Goal: Task Accomplishment & Management: Complete application form

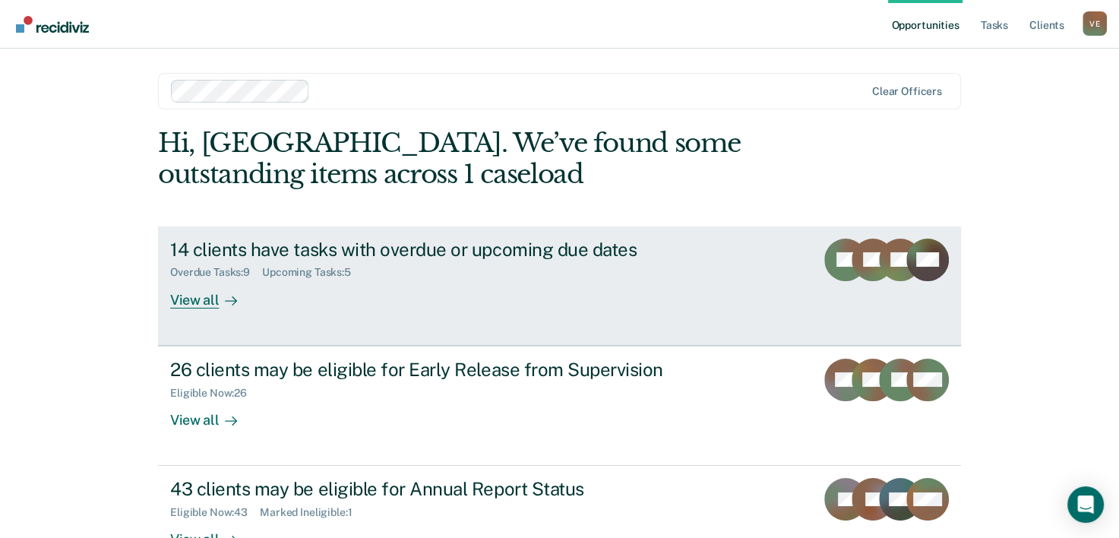
click at [279, 258] on div "14 clients have tasks with overdue or upcoming due dates" at bounding box center [436, 250] width 533 height 22
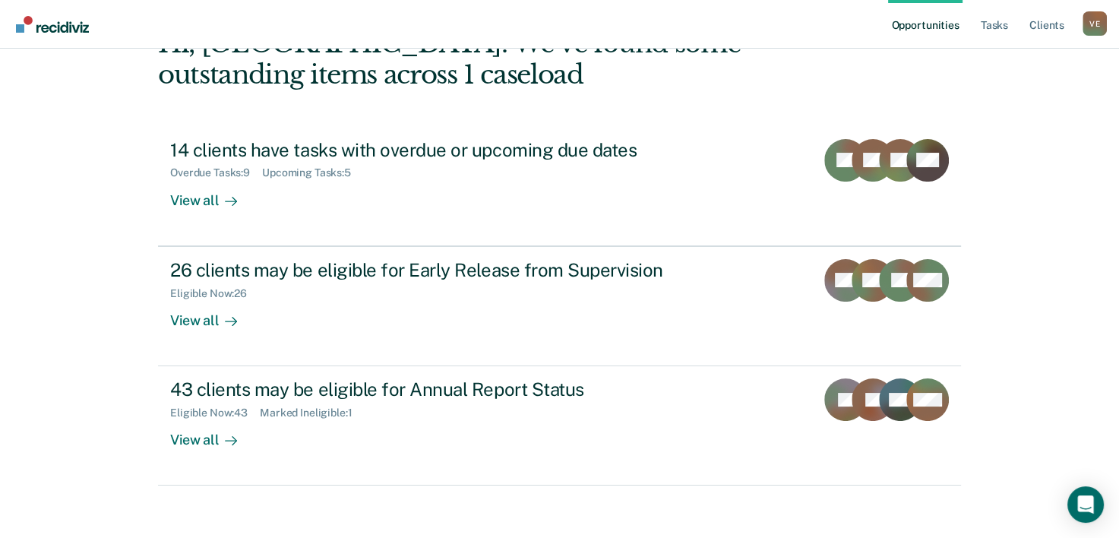
scroll to position [107, 0]
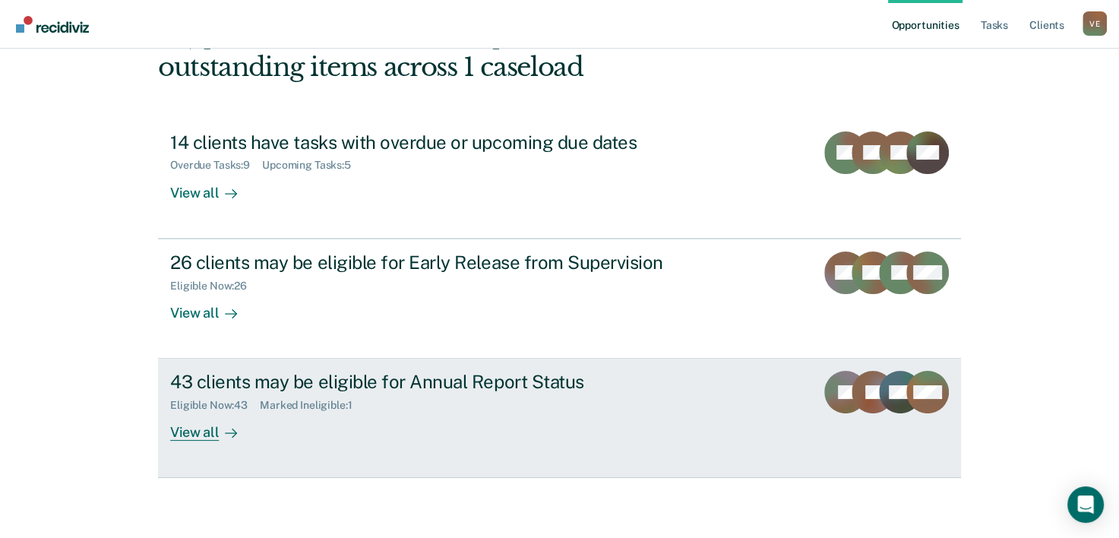
click at [337, 389] on div "43 clients may be eligible for Annual Report Status" at bounding box center [436, 382] width 533 height 22
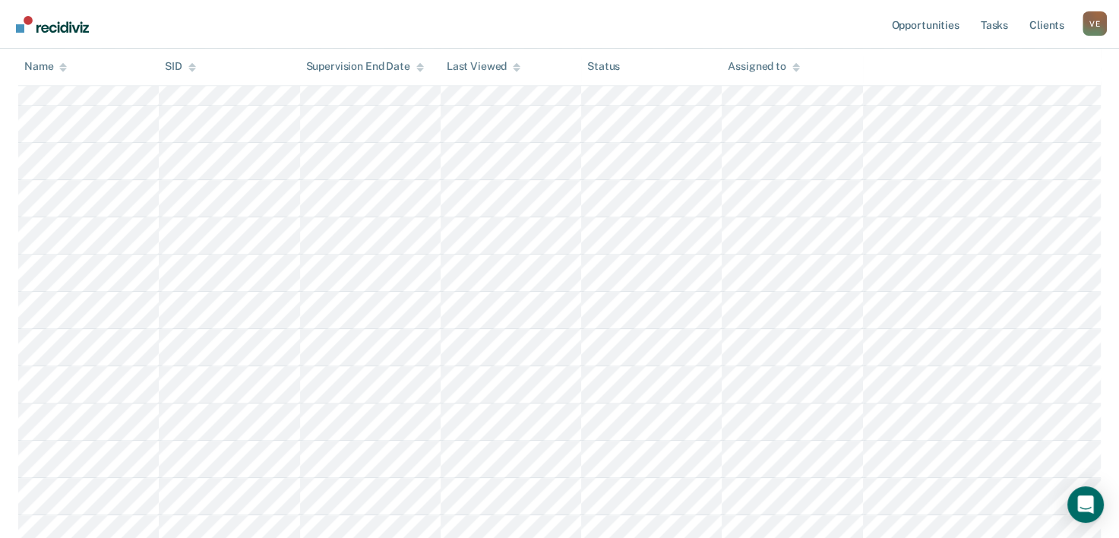
scroll to position [1413, 0]
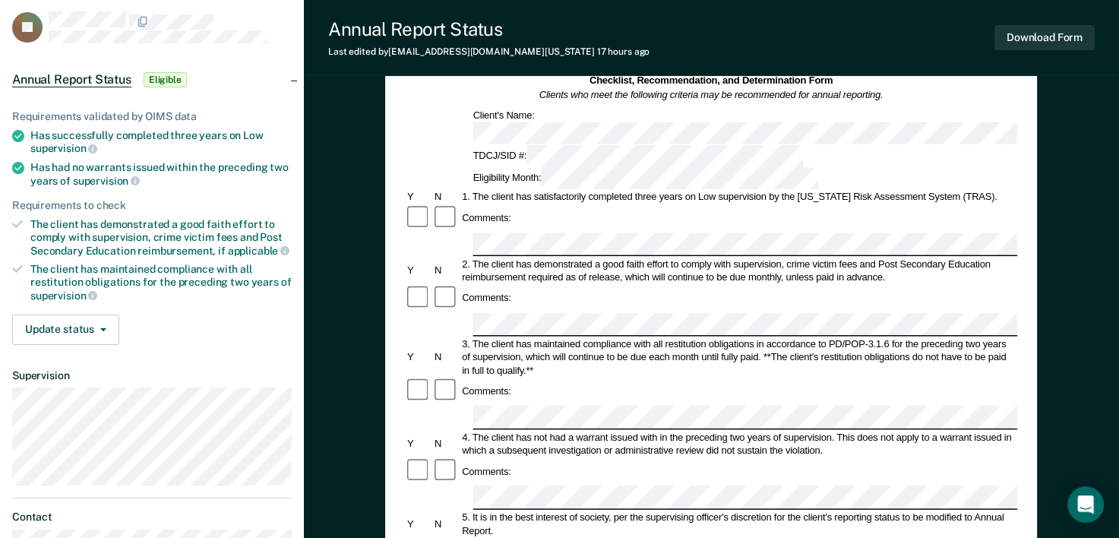
scroll to position [163, 0]
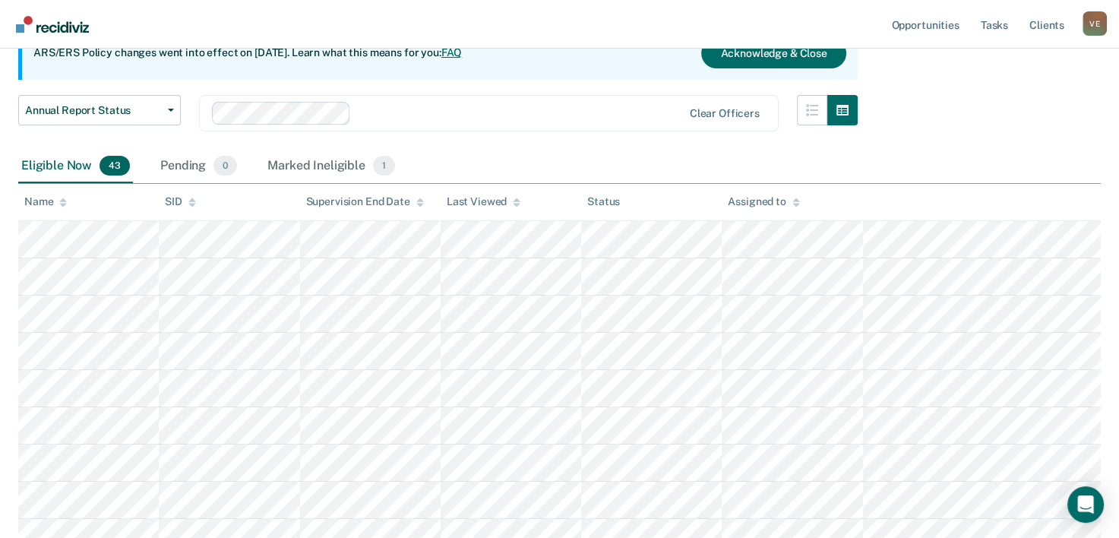
scroll to position [1413, 0]
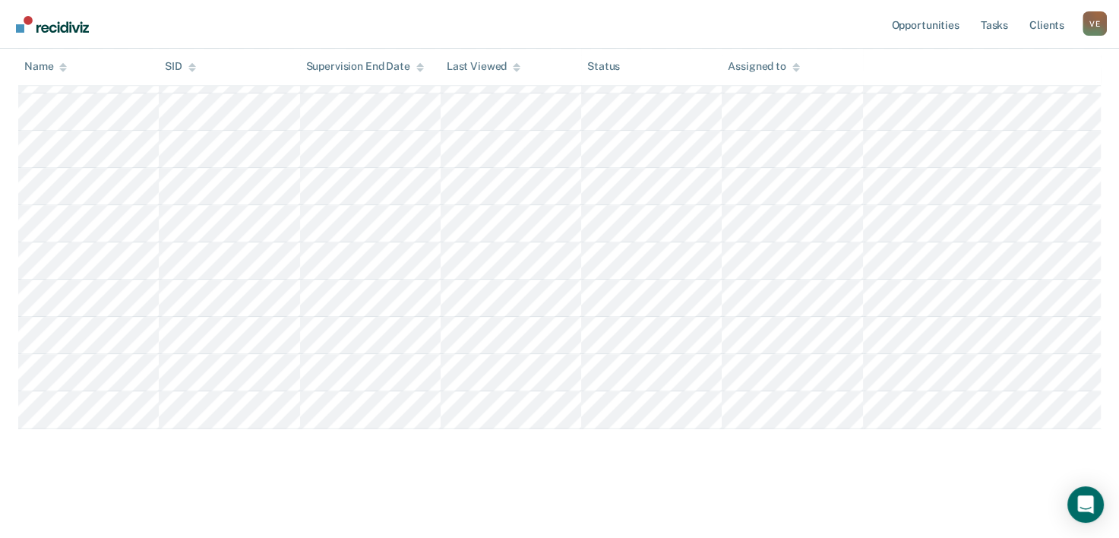
scroll to position [1493, 0]
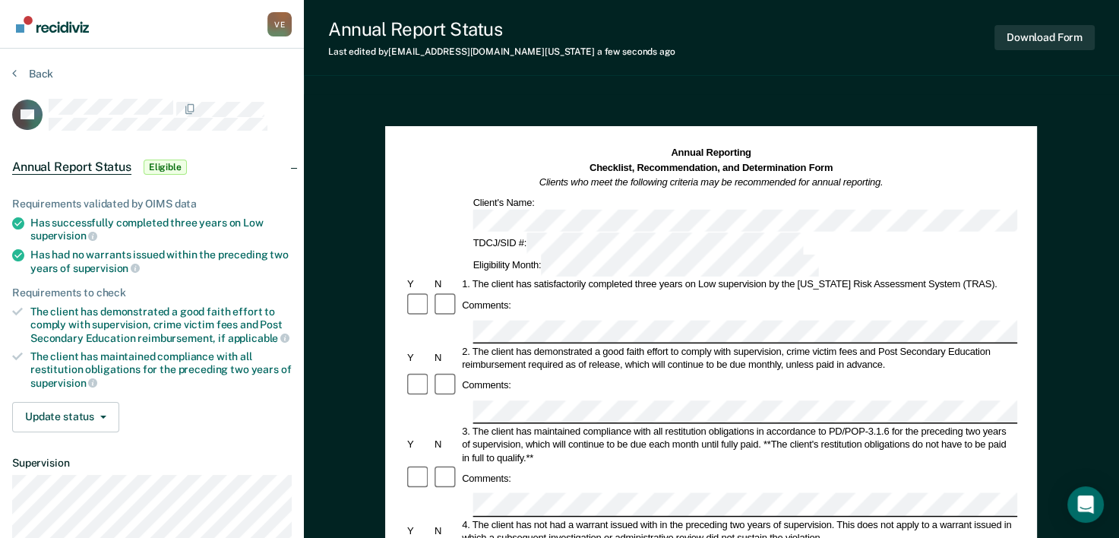
click at [869, 425] on div "3. The client has maintained compliance with all restitution obligations in acc…" at bounding box center [740, 445] width 558 height 40
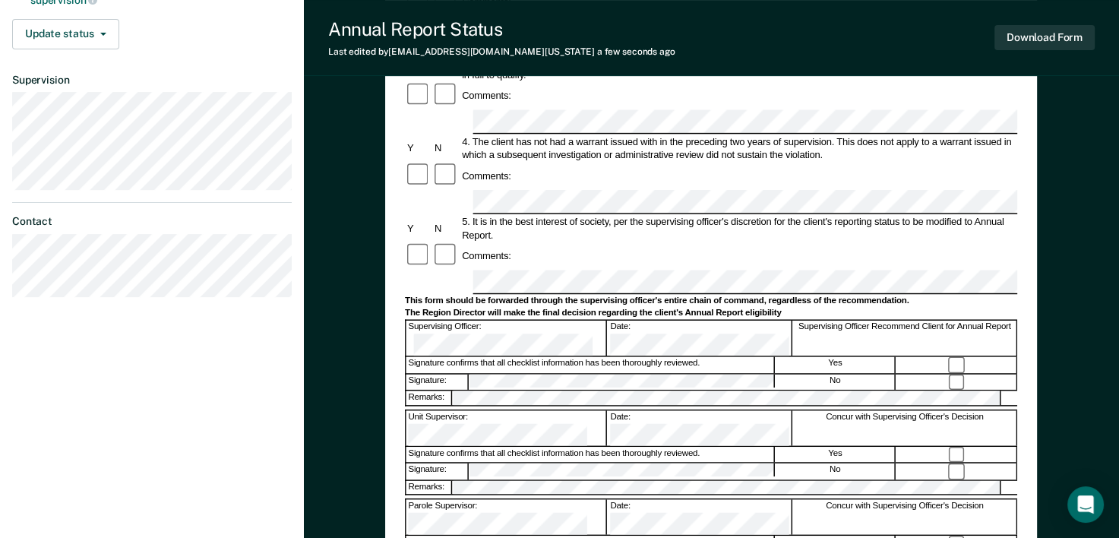
scroll to position [371, 0]
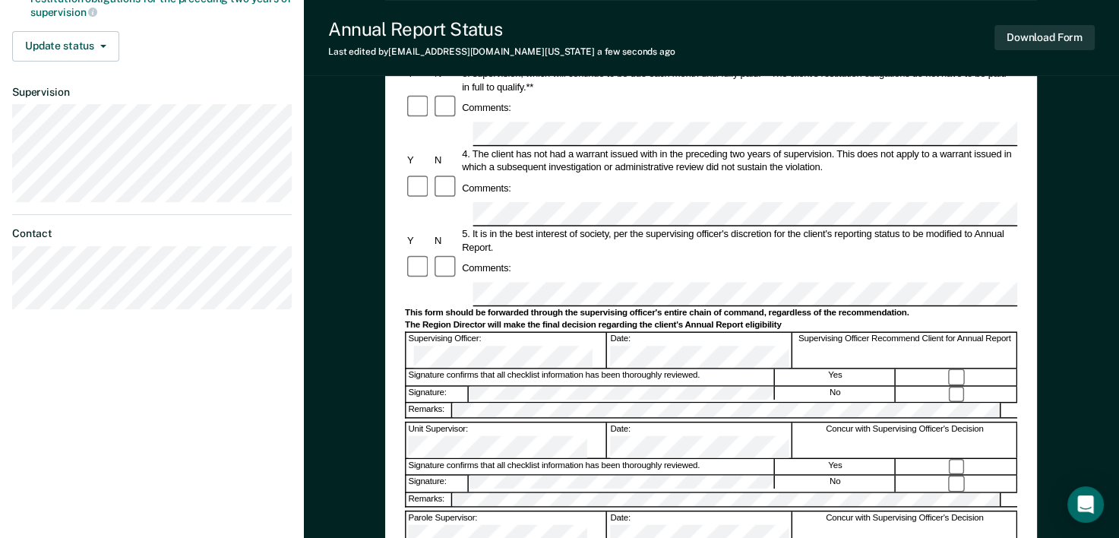
click at [900, 459] on div at bounding box center [957, 467] width 120 height 16
click at [794, 476] on div "No" at bounding box center [836, 484] width 120 height 16
click at [756, 459] on div "Signature confirms that all checklist information has been thoroughly reviewed." at bounding box center [591, 467] width 369 height 16
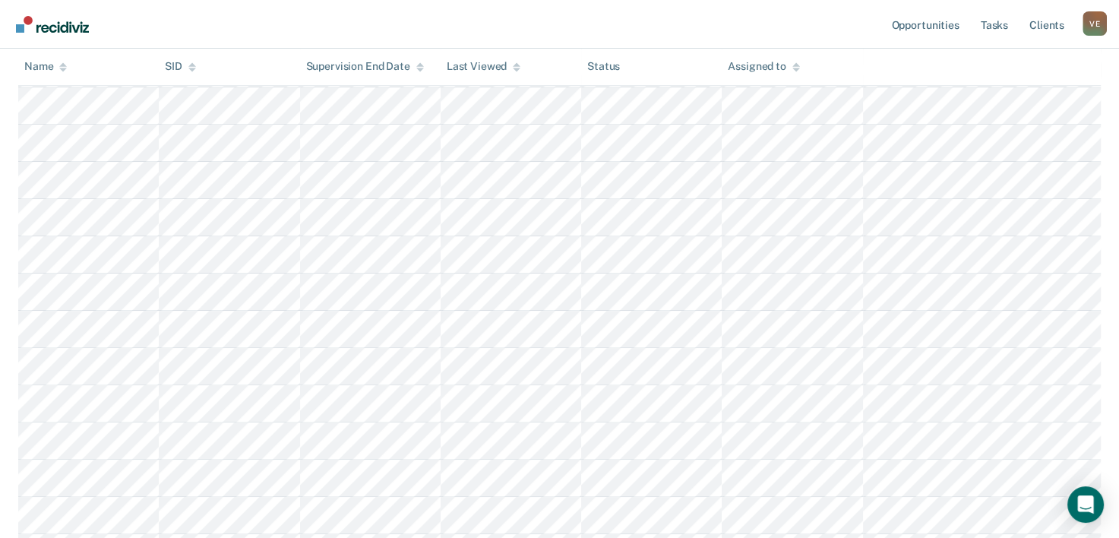
scroll to position [1493, 0]
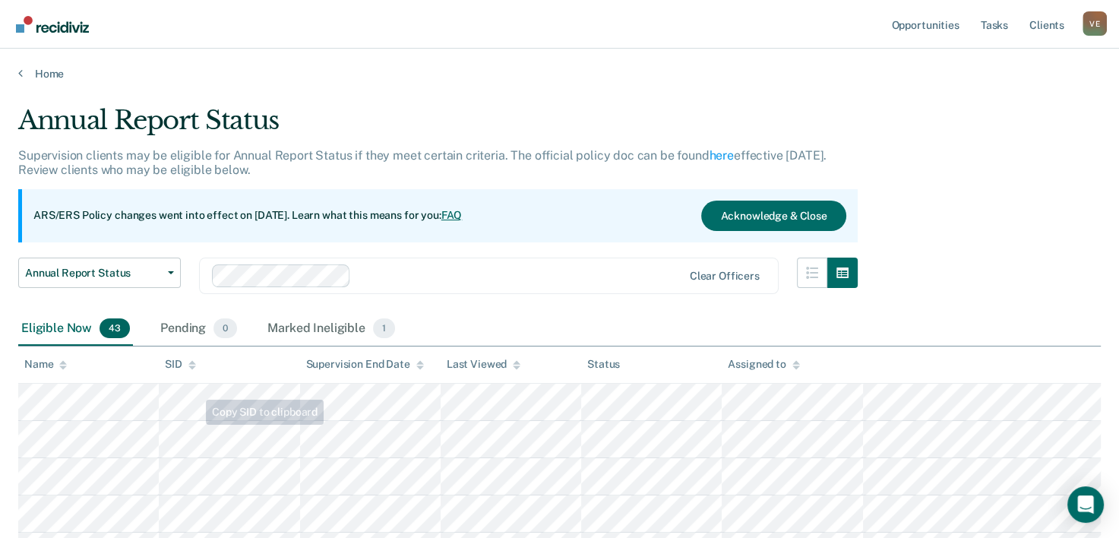
scroll to position [1493, 0]
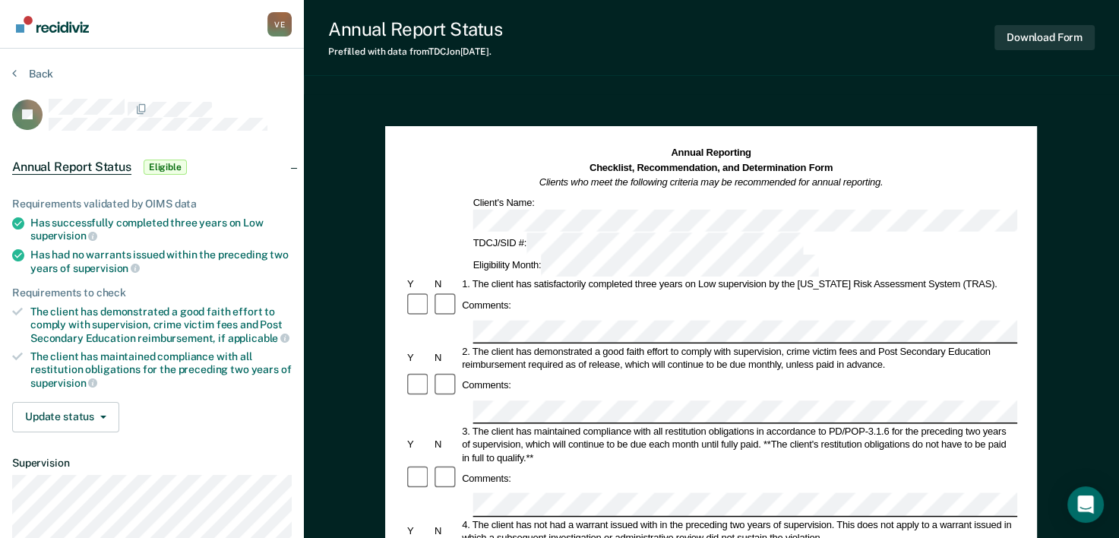
click at [882, 425] on div "3. The client has maintained compliance with all restitution obligations in acc…" at bounding box center [740, 445] width 558 height 40
click at [866, 465] on div "Comments:" at bounding box center [711, 478] width 613 height 27
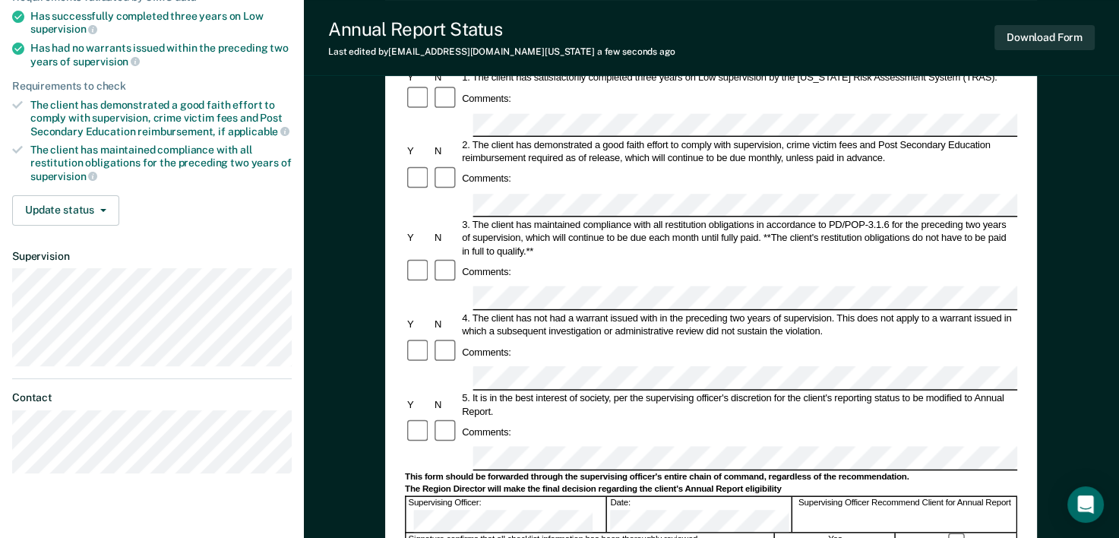
scroll to position [218, 0]
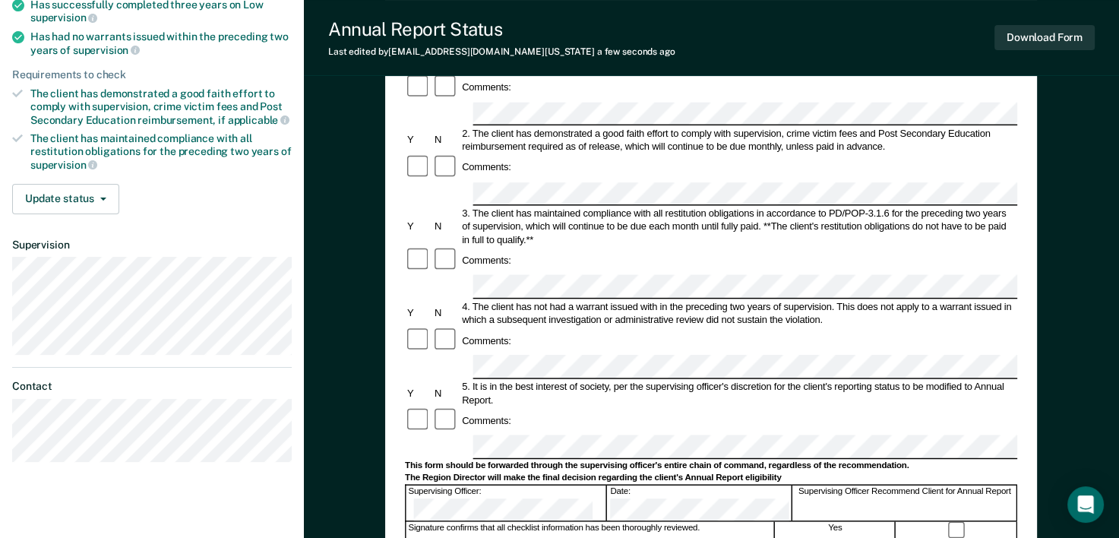
click at [804, 407] on div "Comments:" at bounding box center [711, 420] width 613 height 27
click at [986, 407] on div "Comments:" at bounding box center [711, 420] width 613 height 27
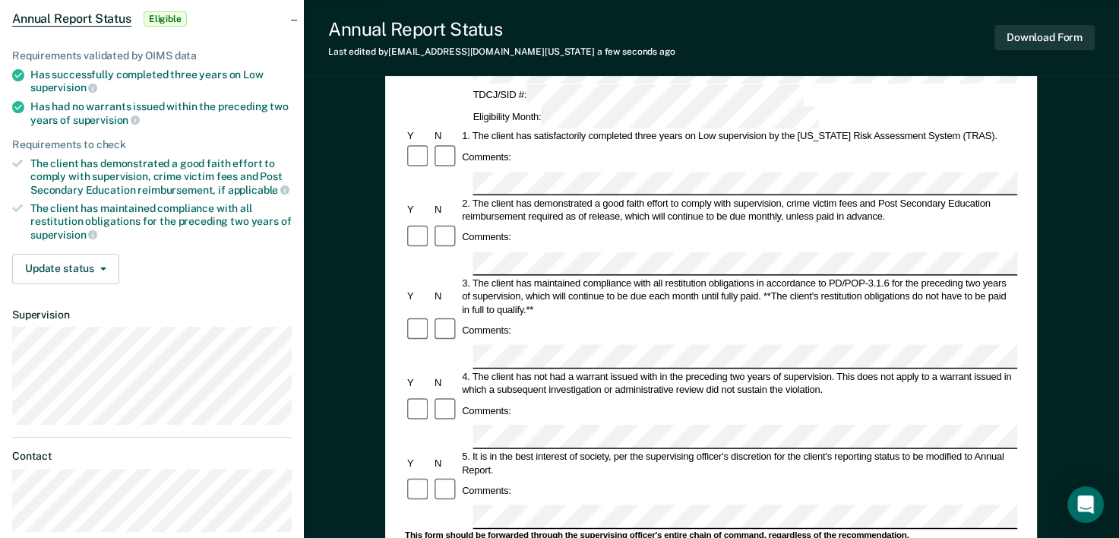
scroll to position [0, 0]
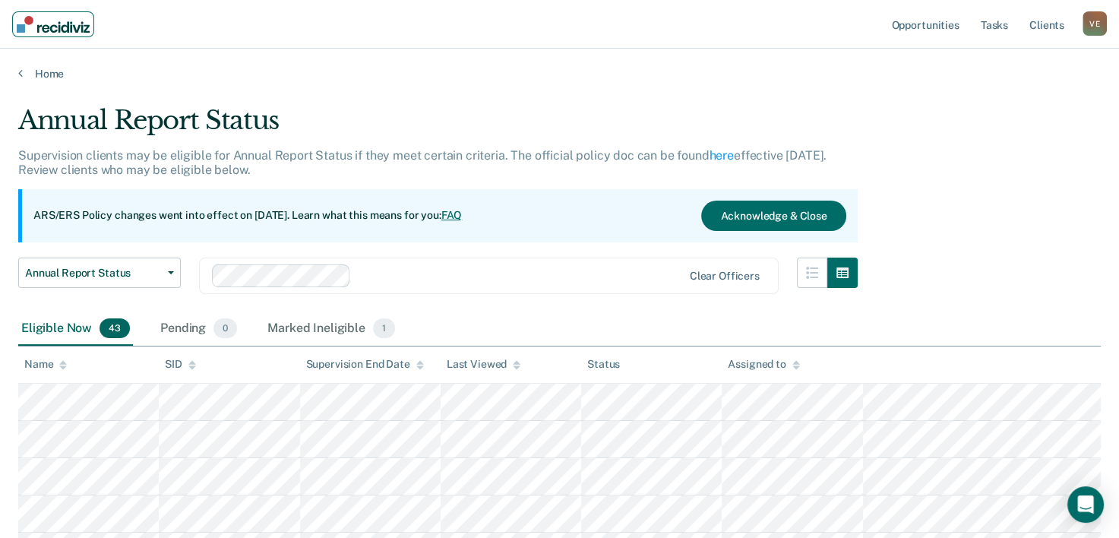
scroll to position [1493, 0]
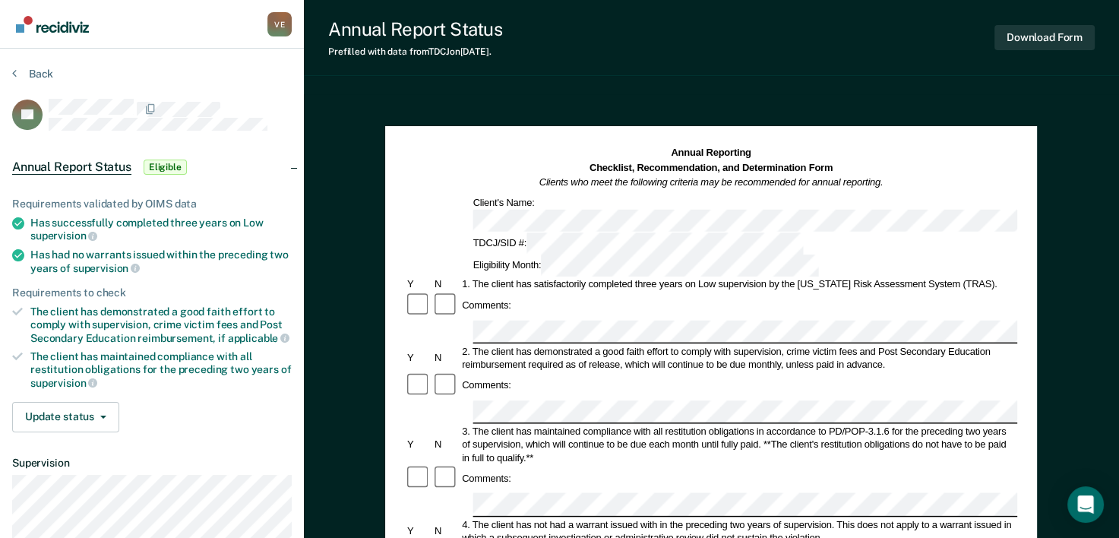
click at [806, 465] on div "Comments:" at bounding box center [711, 478] width 613 height 27
click at [790, 465] on div "Comments:" at bounding box center [711, 478] width 613 height 27
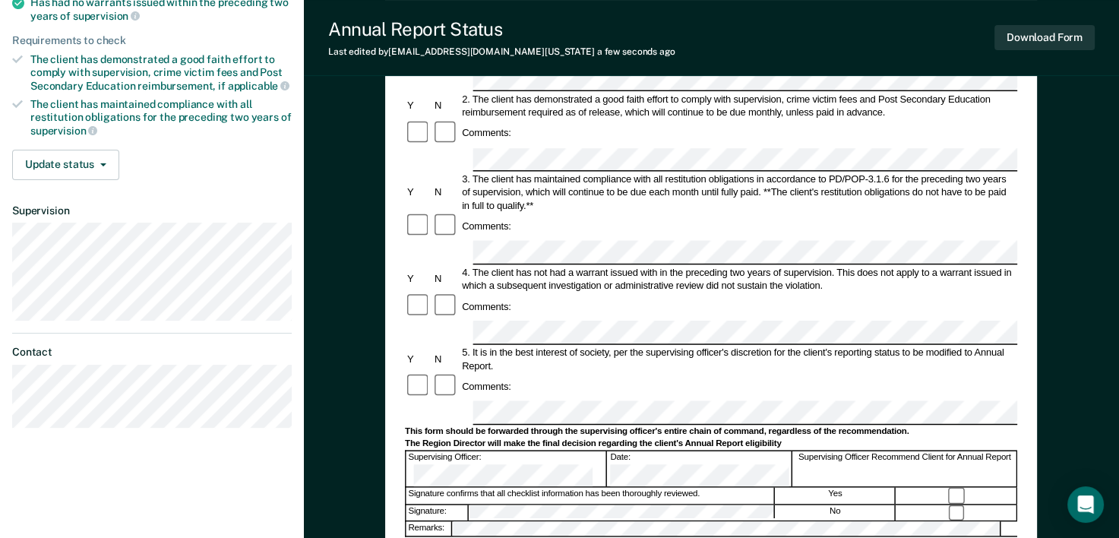
scroll to position [263, 0]
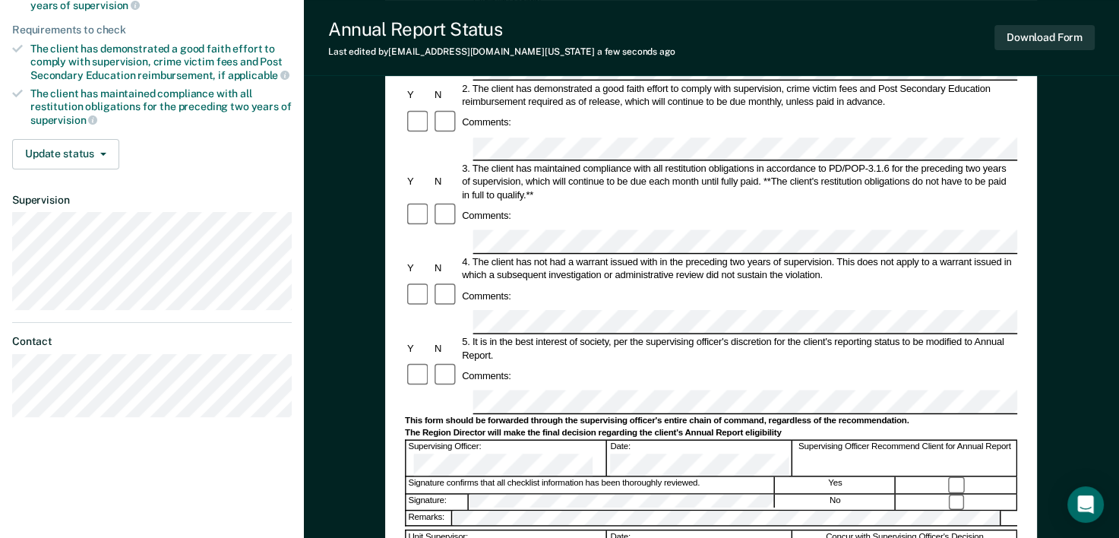
click at [834, 362] on div "Comments:" at bounding box center [711, 375] width 613 height 27
click at [844, 362] on div "Comments:" at bounding box center [711, 375] width 613 height 27
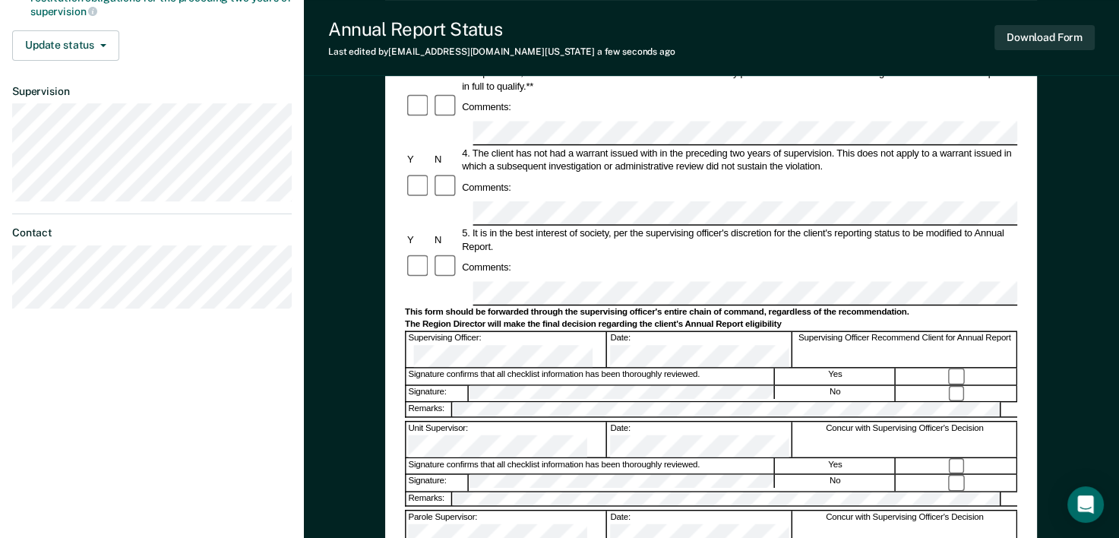
scroll to position [462, 0]
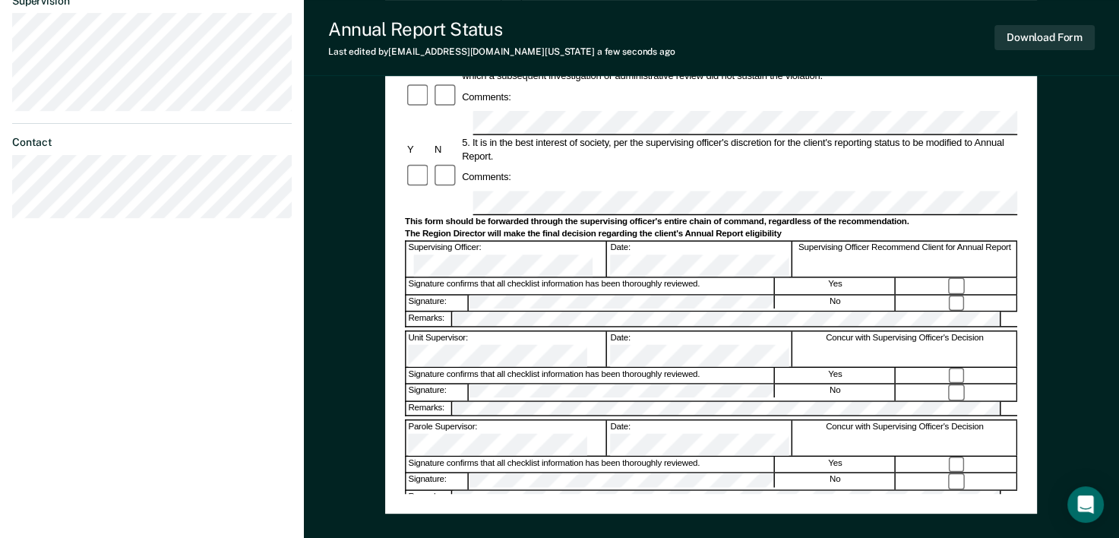
click at [768, 510] on div "Date:" at bounding box center [701, 527] width 184 height 35
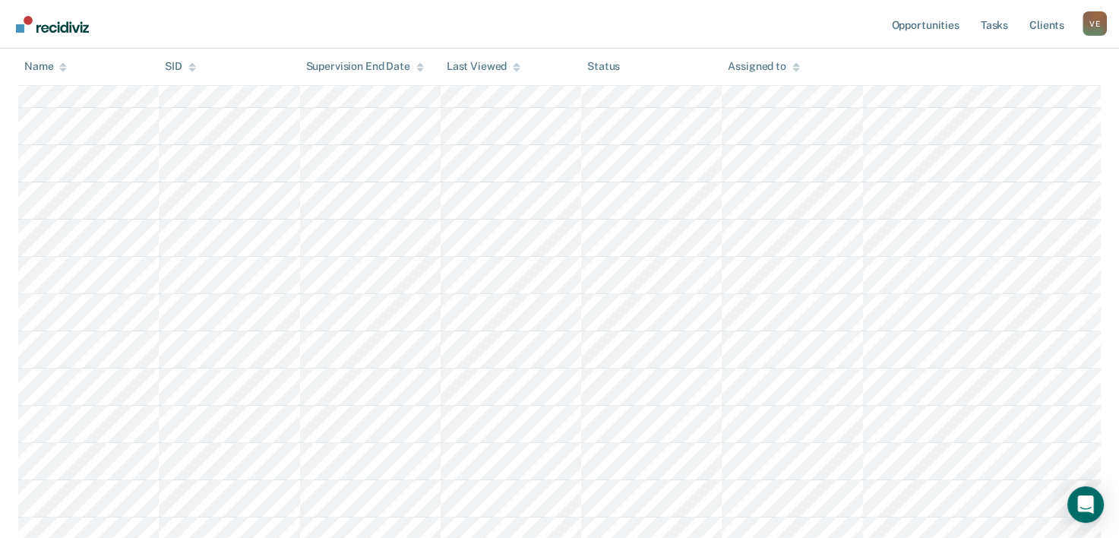
scroll to position [1493, 0]
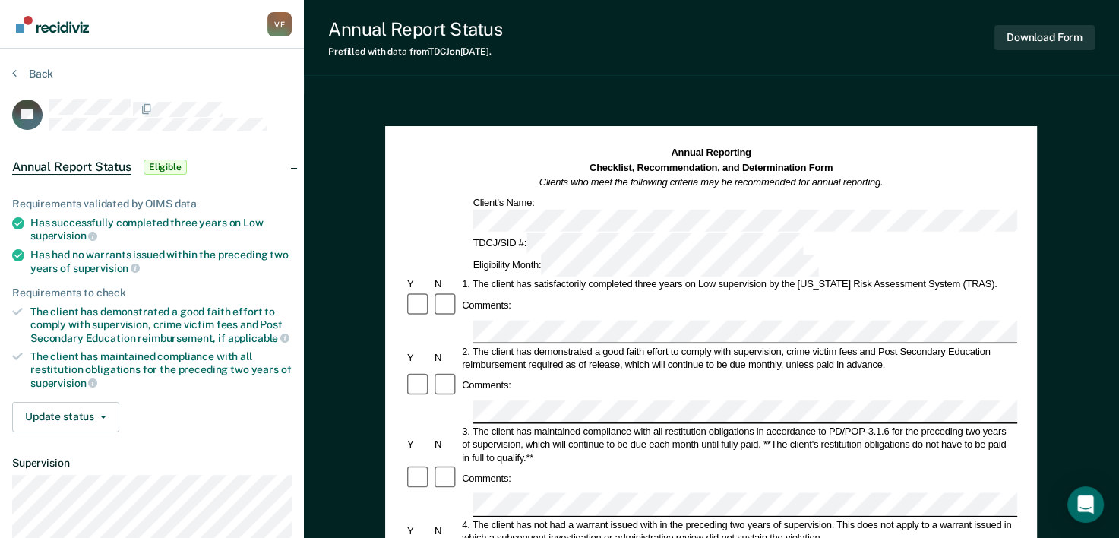
click at [816, 425] on div "3. The client has maintained compliance with all restitution obligations in acc…" at bounding box center [740, 445] width 558 height 40
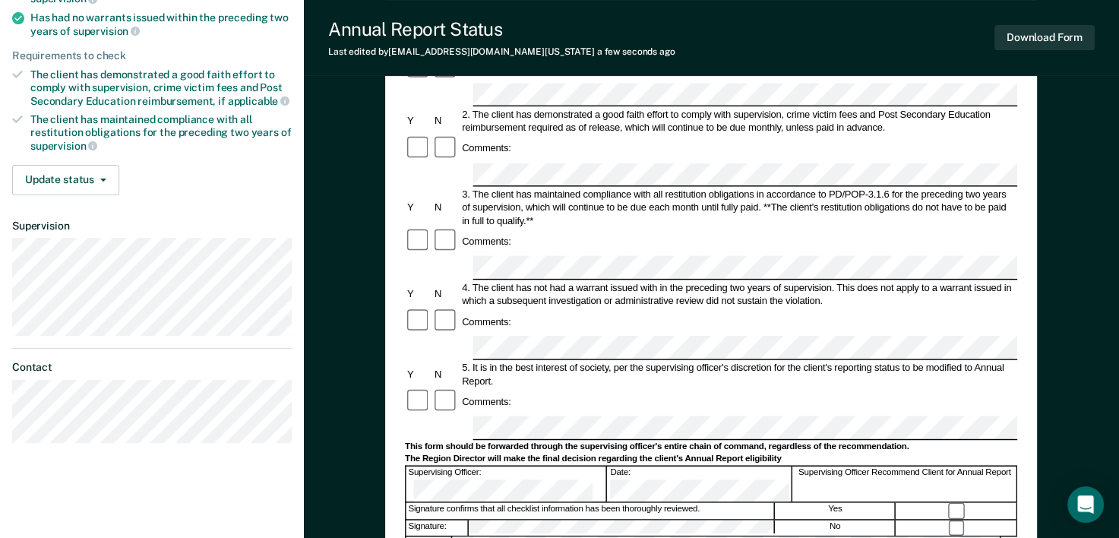
scroll to position [243, 0]
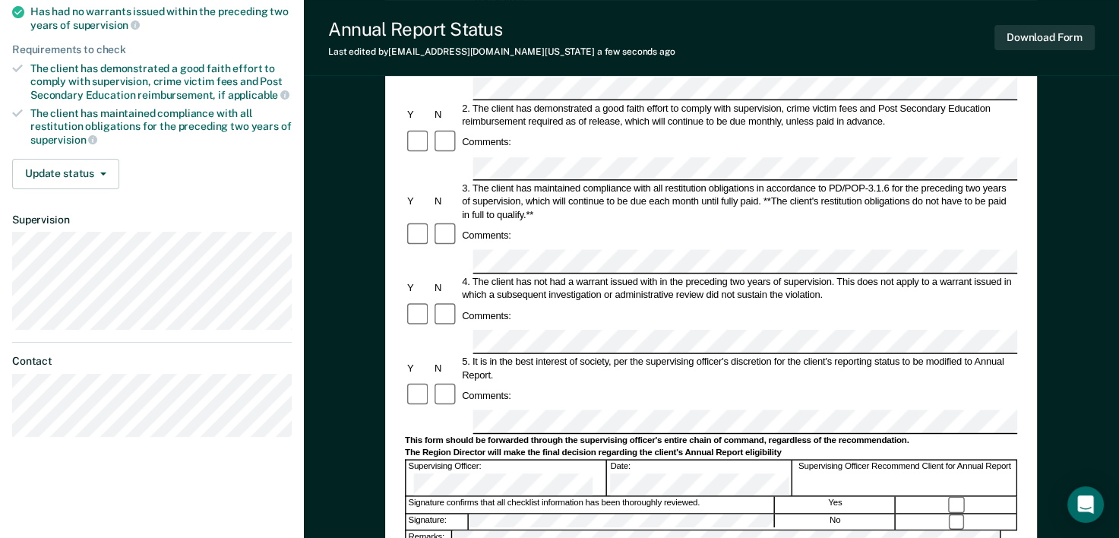
click at [847, 382] on div "Comments:" at bounding box center [711, 395] width 613 height 27
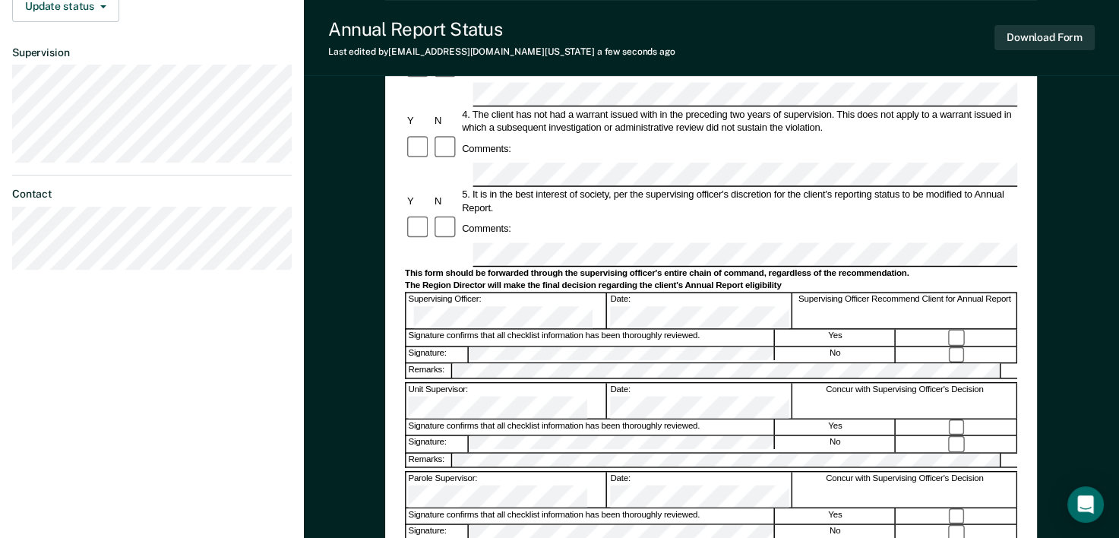
scroll to position [423, 0]
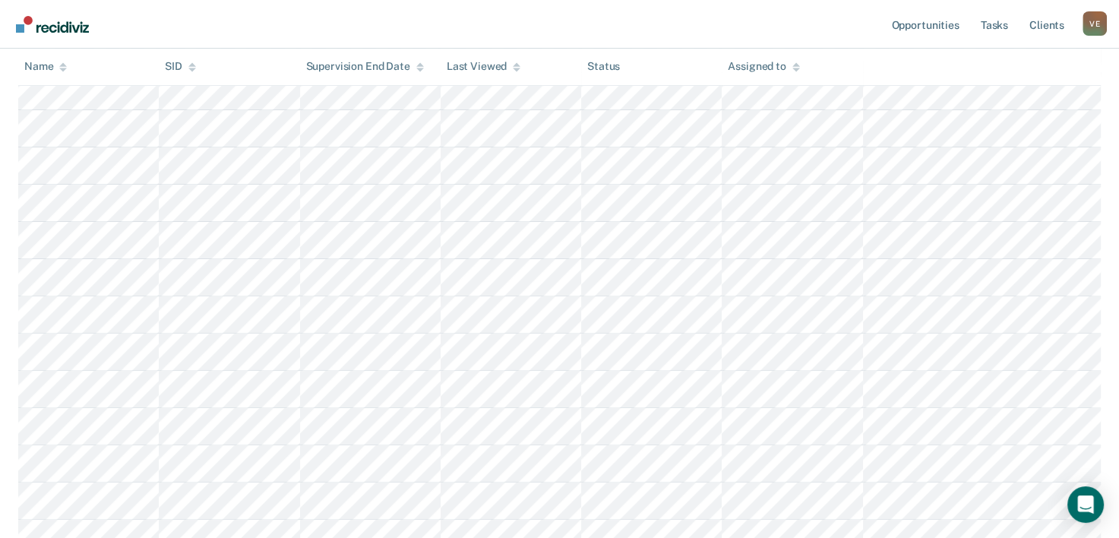
scroll to position [1493, 0]
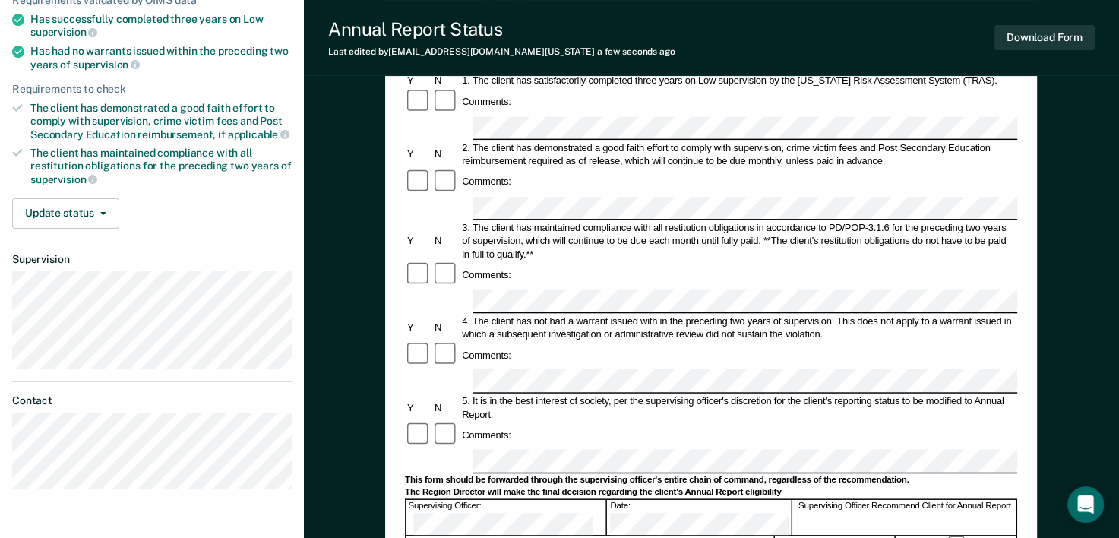
scroll to position [213, 0]
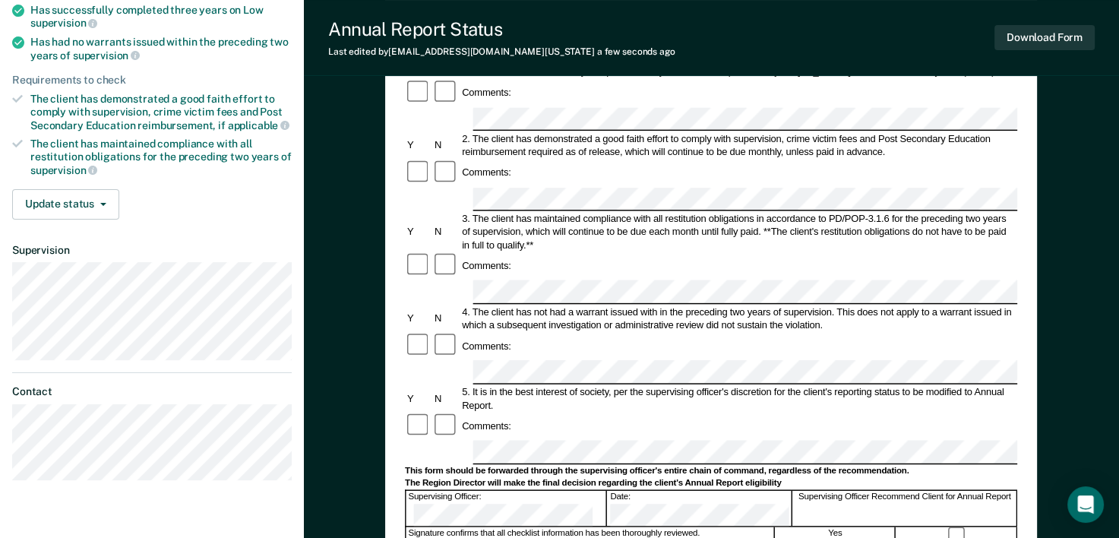
click at [823, 527] on div "Yes" at bounding box center [836, 535] width 120 height 16
click at [906, 413] on div "Comments:" at bounding box center [711, 426] width 613 height 27
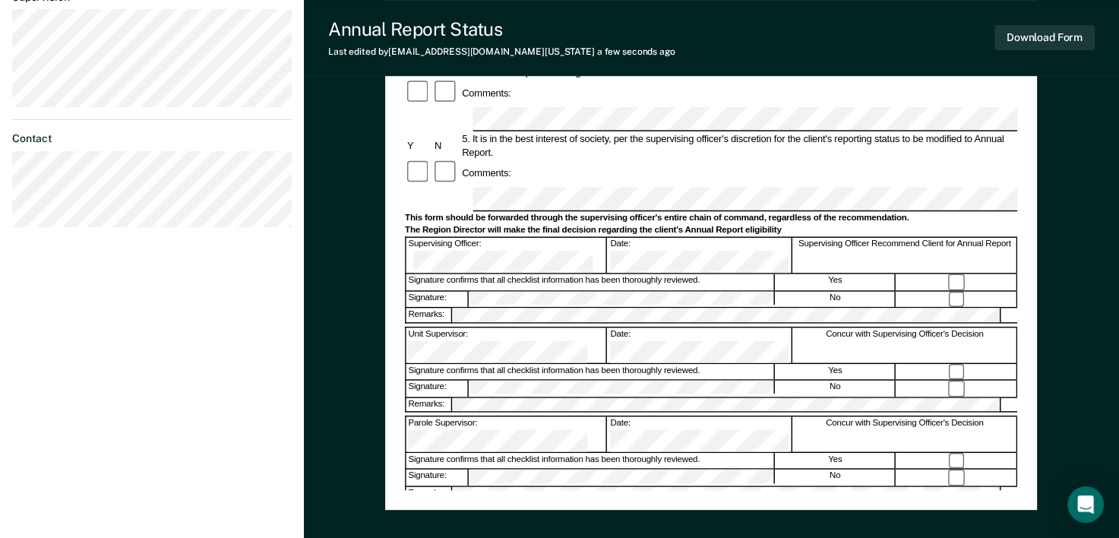
scroll to position [467, 0]
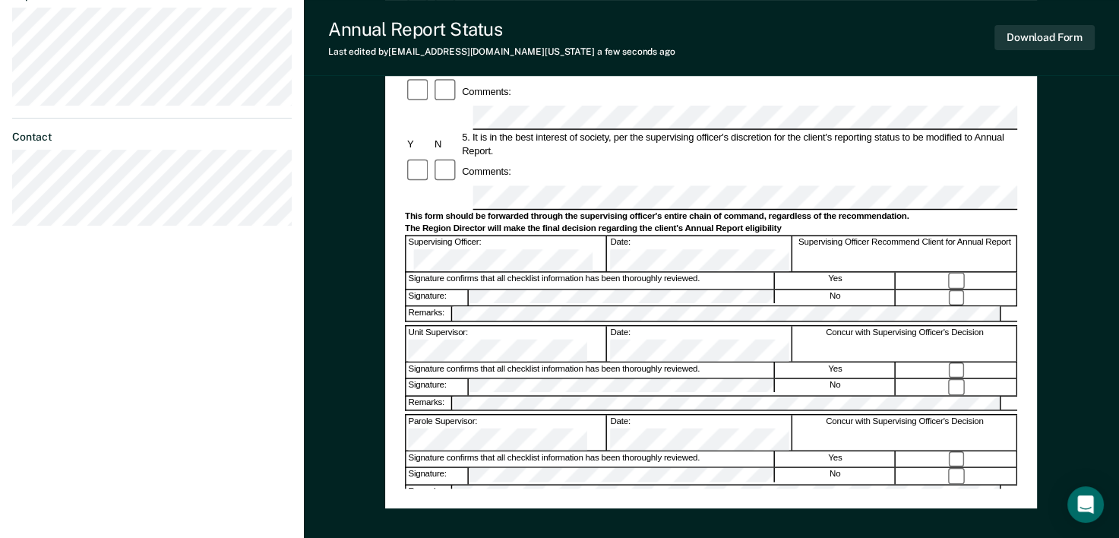
click at [882, 505] on div "Concur with Supervising Officer's Decision" at bounding box center [905, 522] width 224 height 35
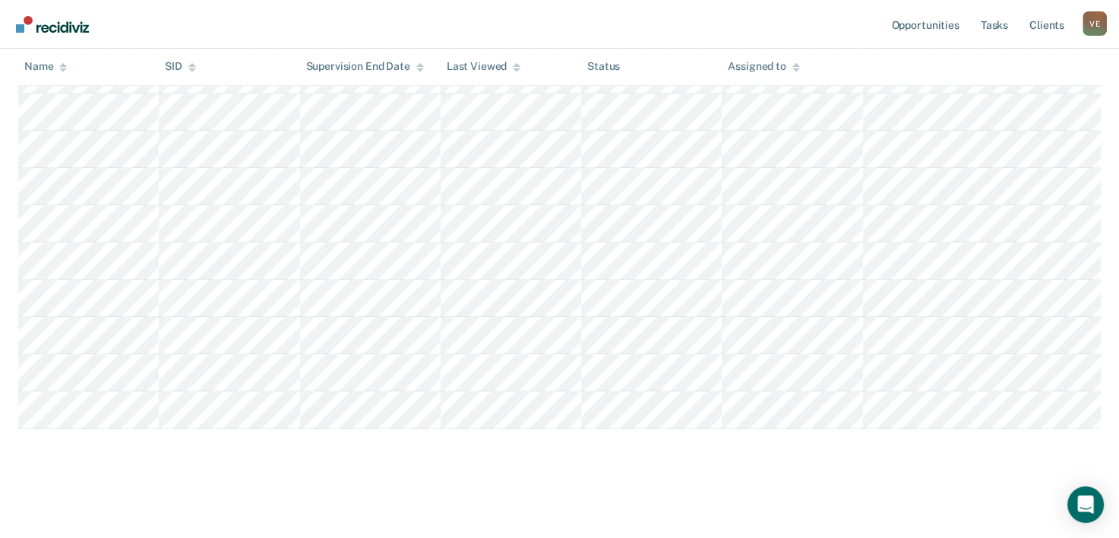
scroll to position [1836, 0]
